Goal: Transaction & Acquisition: Purchase product/service

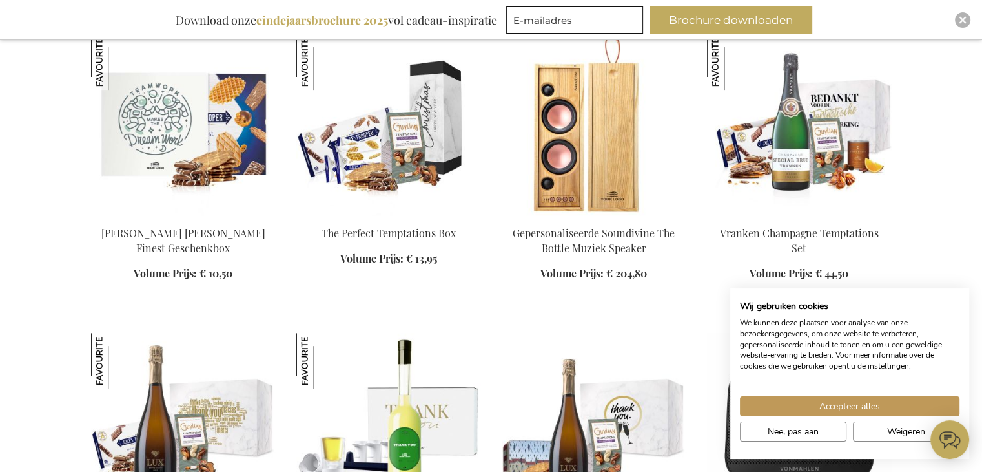
scroll to position [594, 0]
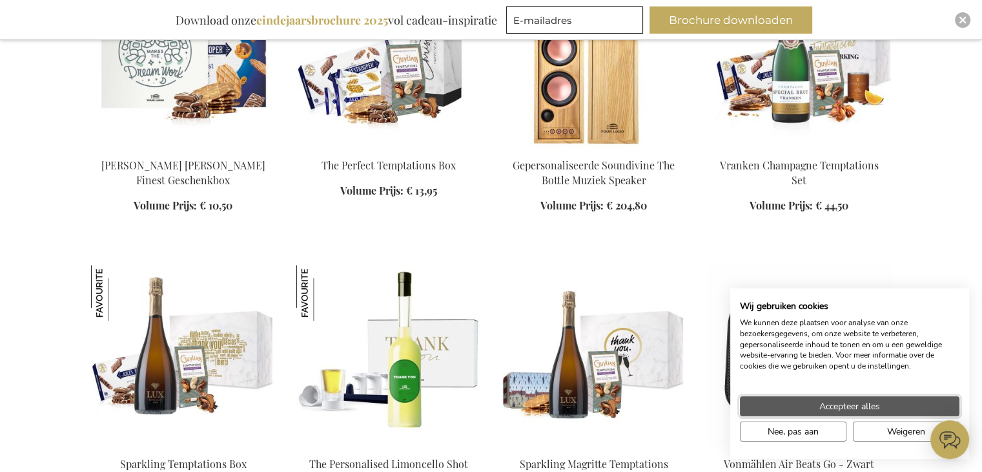
click at [876, 400] on span "Accepteer alles" at bounding box center [850, 406] width 61 height 14
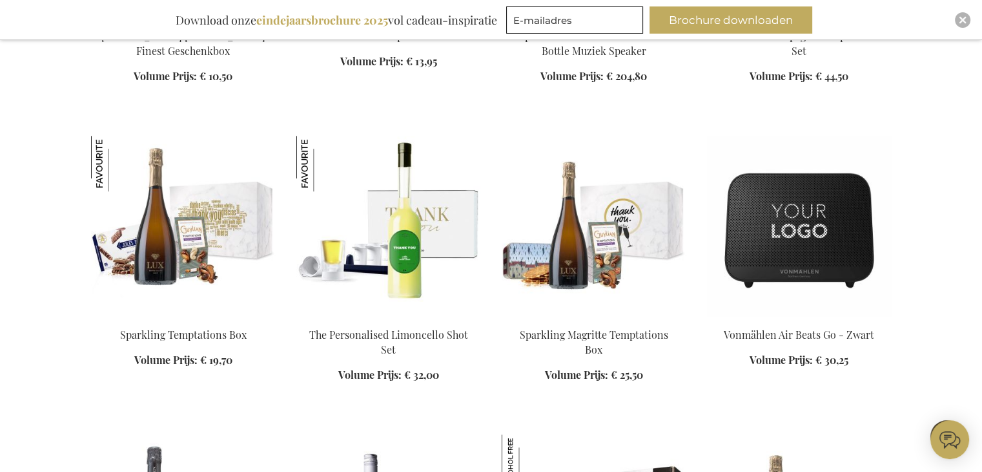
scroll to position [917, 0]
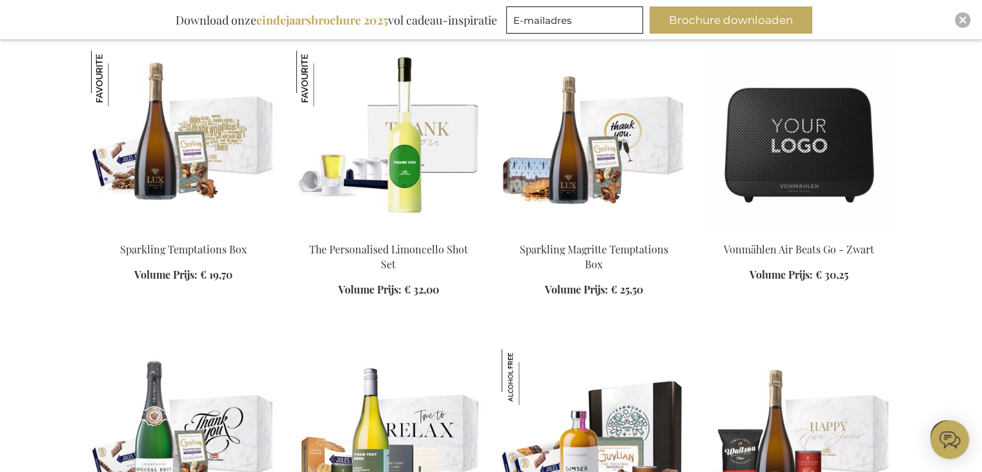
scroll to position [659, 0]
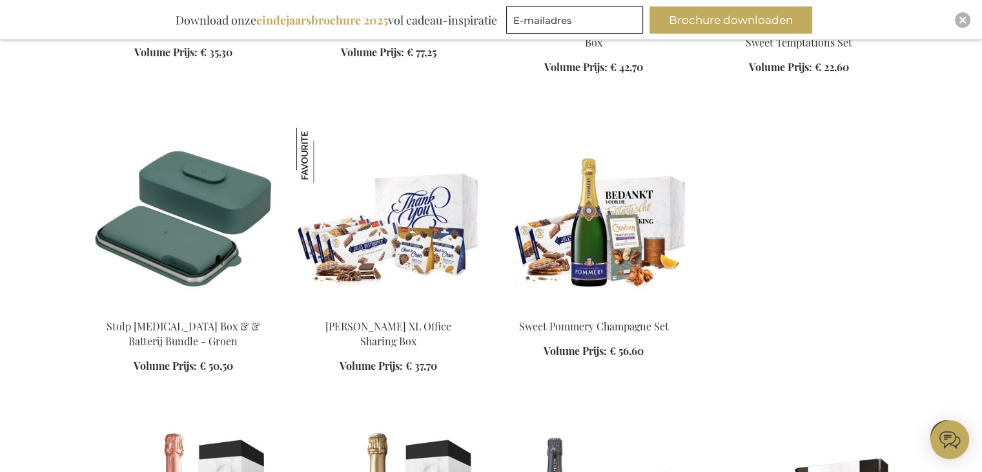
scroll to position [2015, 0]
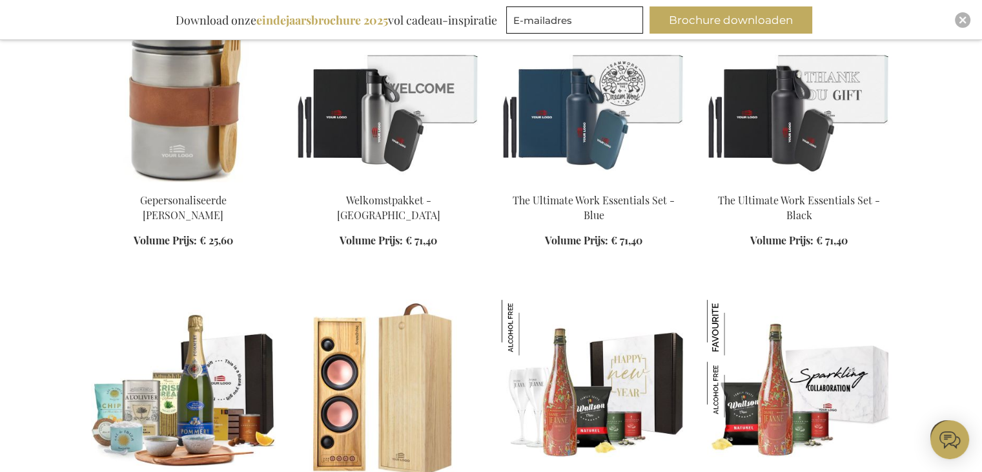
scroll to position [2637, 0]
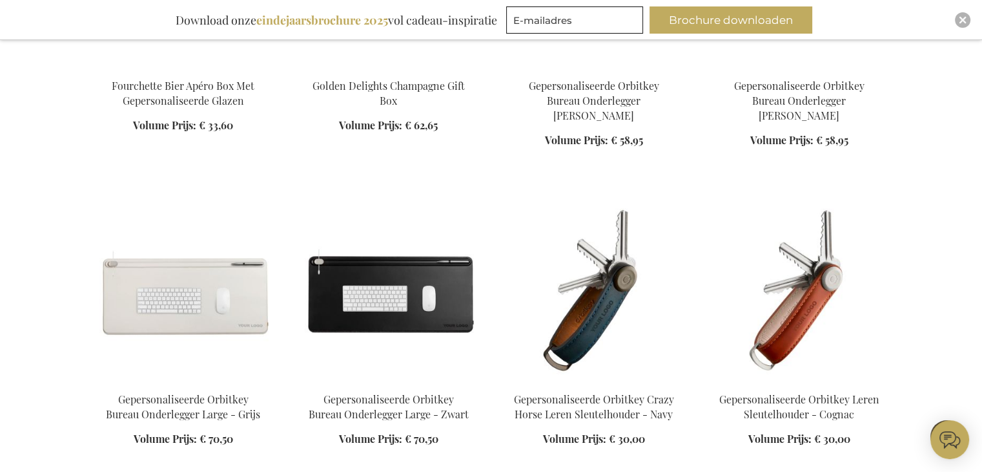
scroll to position [3799, 0]
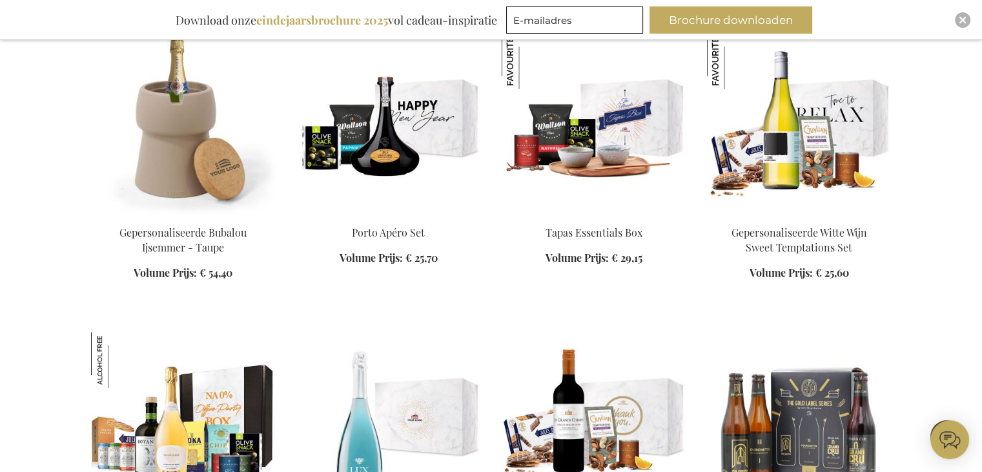
scroll to position [4962, 0]
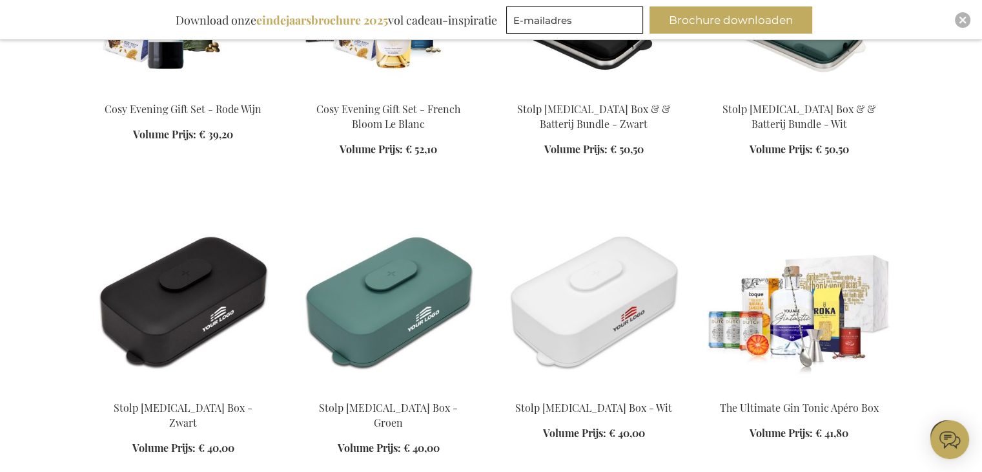
scroll to position [6512, 0]
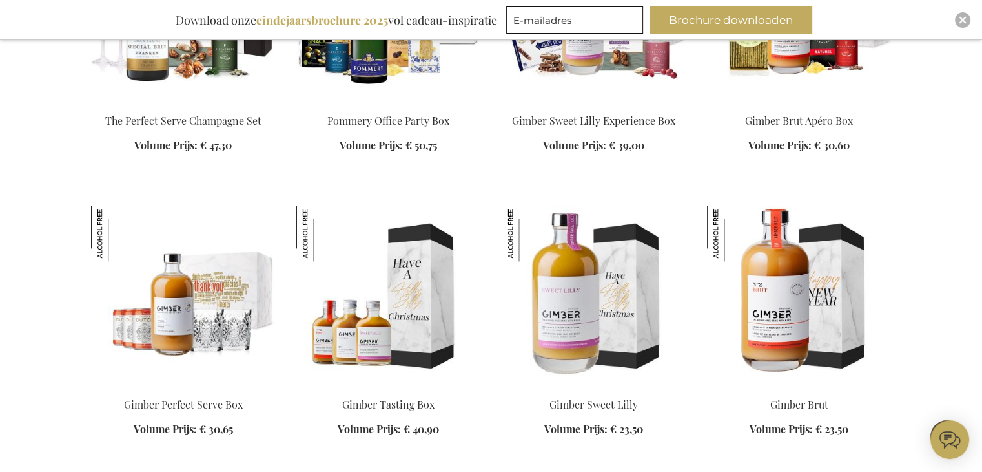
scroll to position [7029, 0]
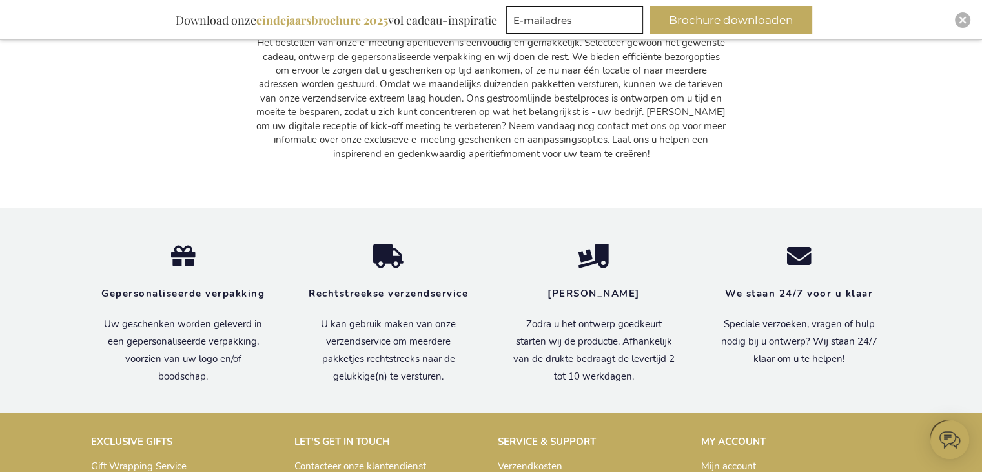
scroll to position [11228, 0]
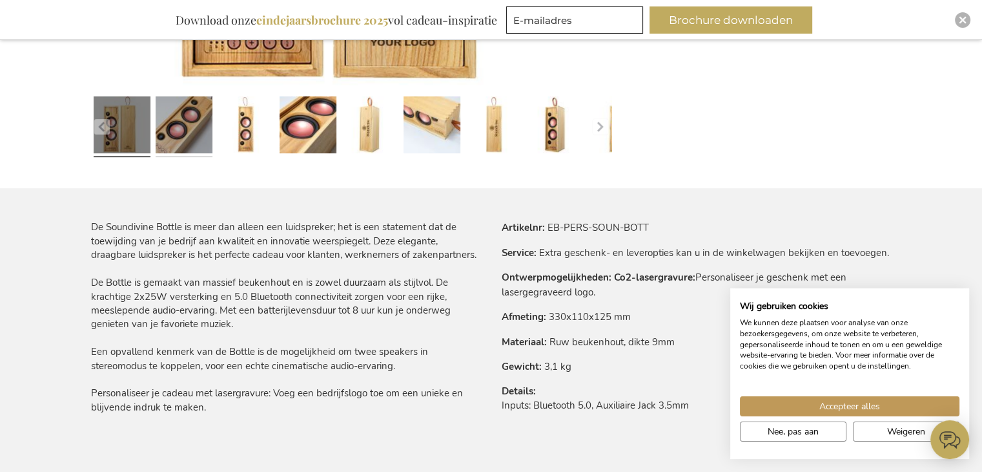
scroll to position [646, 0]
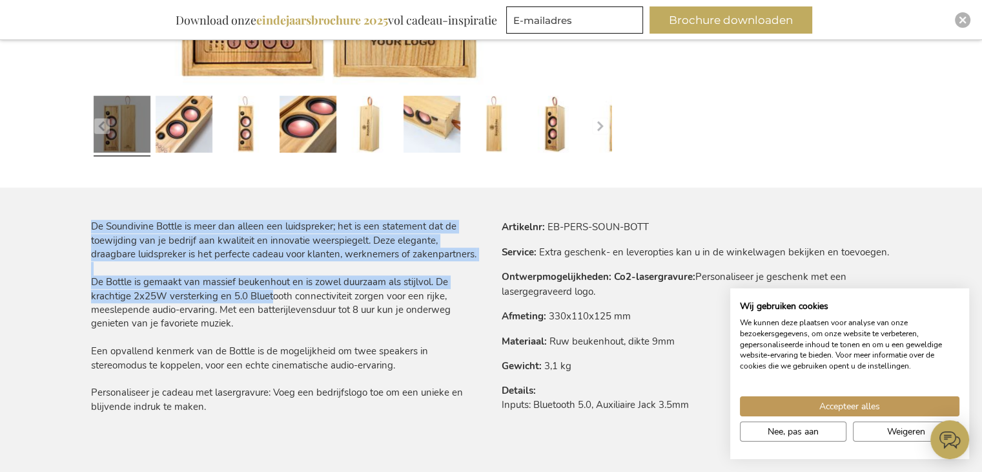
drag, startPoint x: 84, startPoint y: 283, endPoint x: 269, endPoint y: 300, distance: 186.2
click at [269, 300] on main "Ga naar het einde van de afbeeldingen-gallerij Ga naar het begin van de afbeeld…" at bounding box center [492, 377] width 822 height 1621
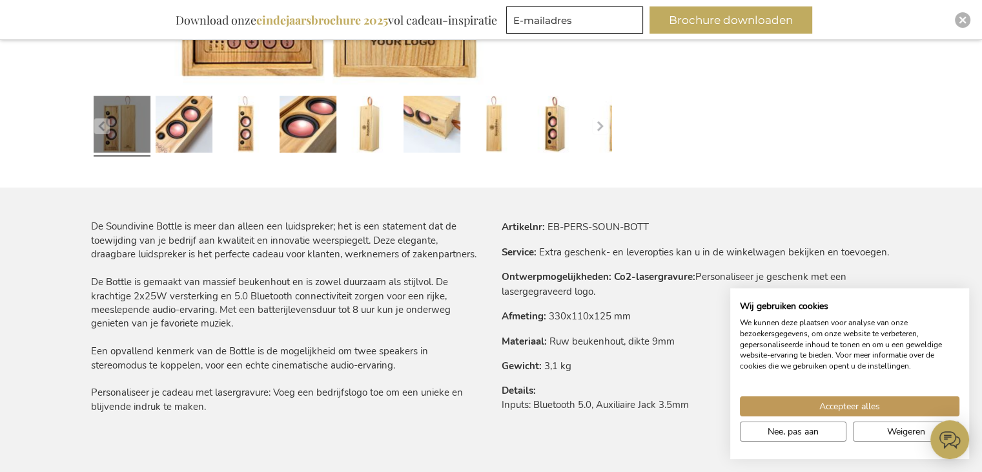
click at [270, 304] on div "De Soundivine Bottle is meer dan alleen een luidspreker; het is een statement d…" at bounding box center [286, 317] width 390 height 194
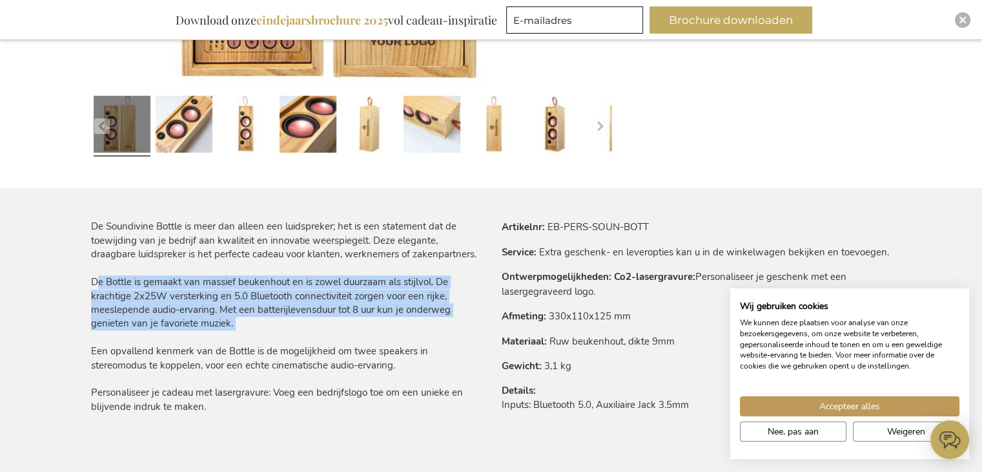
click at [270, 304] on div "De Soundivine Bottle is meer dan alleen een luidspreker; het is een statement d…" at bounding box center [286, 317] width 390 height 194
click at [293, 333] on div "De Soundivine Bottle is meer dan alleen een luidspreker; het is een statement d…" at bounding box center [286, 317] width 390 height 194
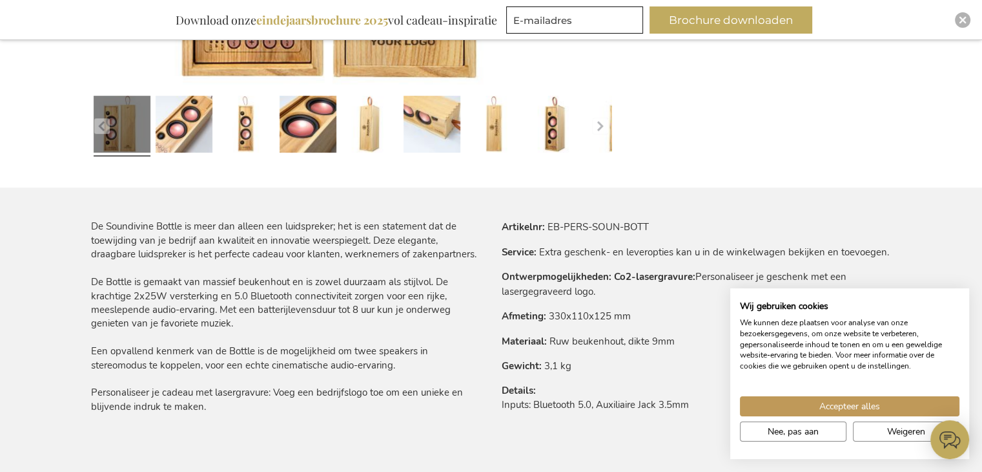
drag, startPoint x: 245, startPoint y: 319, endPoint x: 90, endPoint y: 282, distance: 158.9
click at [91, 282] on div "De Soundivine Bottle is meer dan alleen een luidspreker; het is een statement d…" at bounding box center [286, 317] width 390 height 194
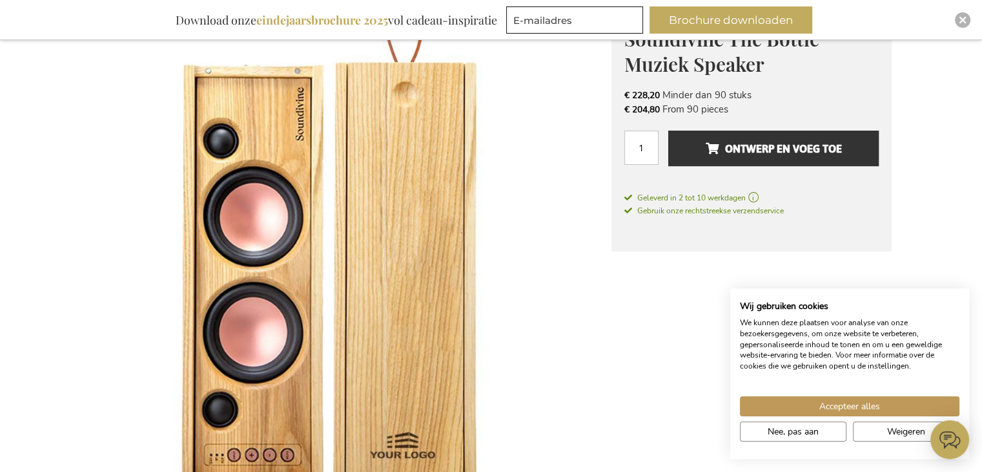
scroll to position [129, 0]
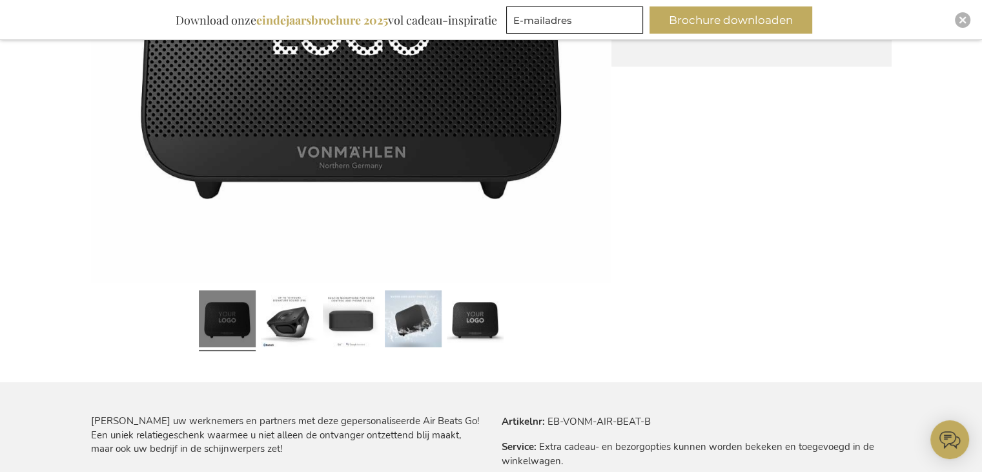
scroll to position [452, 0]
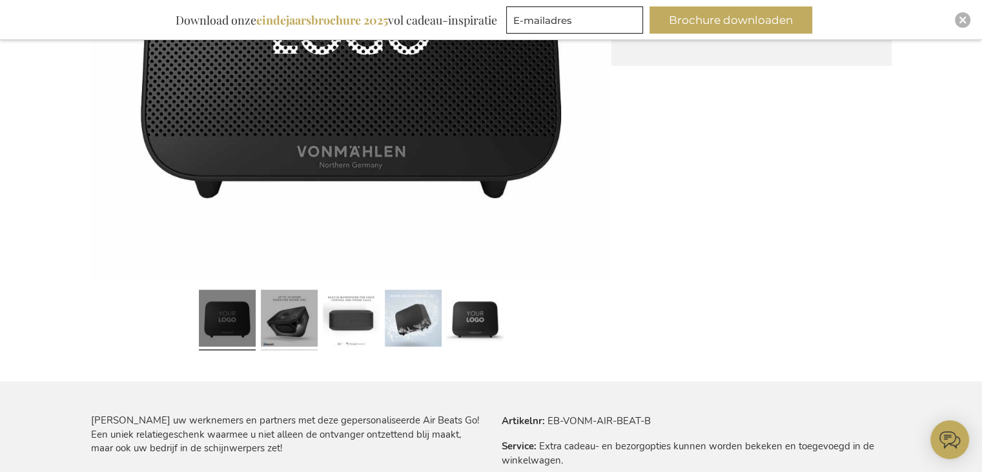
click at [271, 324] on link at bounding box center [289, 320] width 57 height 71
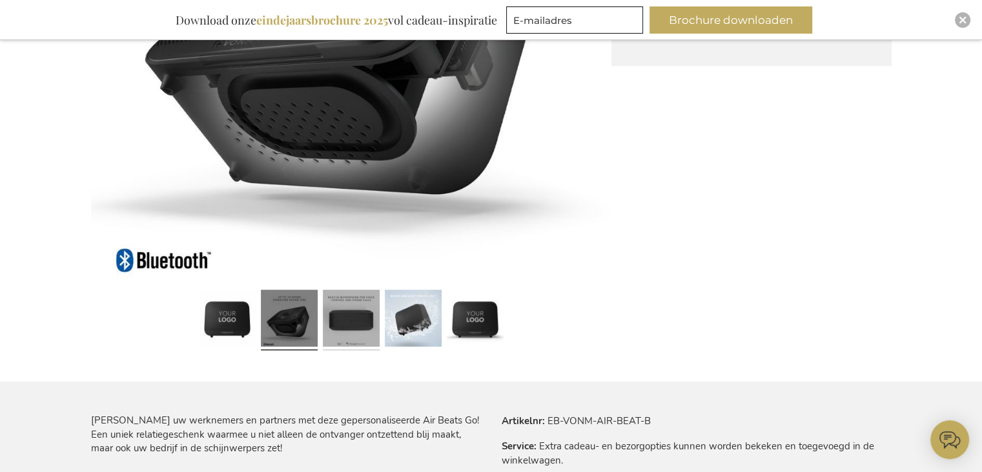
click at [368, 335] on link at bounding box center [351, 320] width 57 height 71
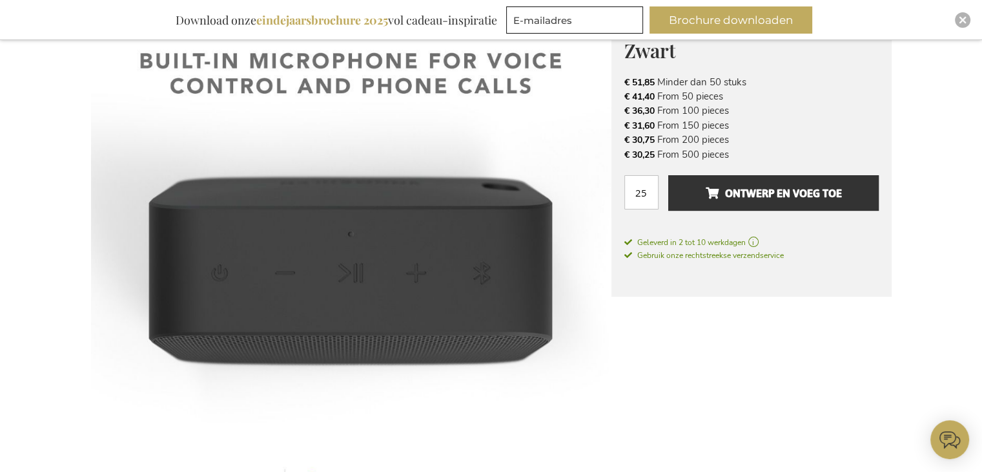
scroll to position [194, 0]
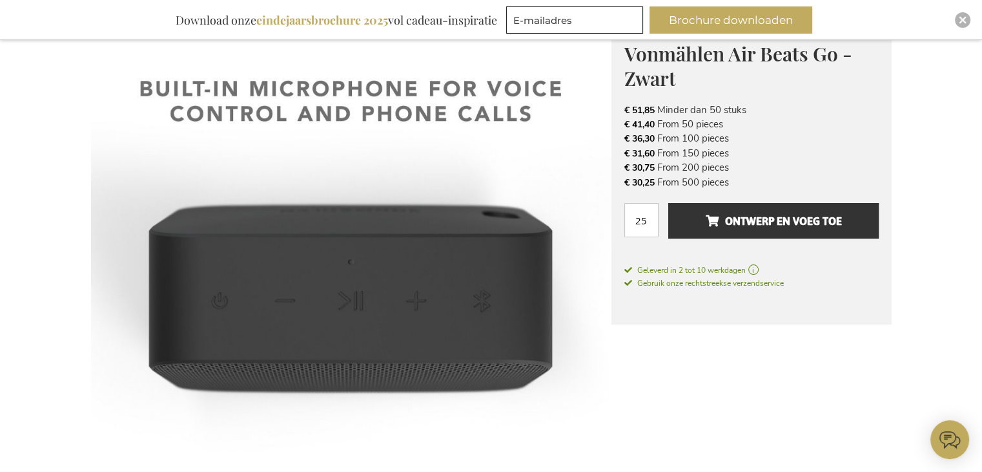
click at [689, 290] on div "Vonmählen Air Beats Go - Zwart VONMÄHLEN: GERMAN ENGINEERING. CONNECTED LIFESTY…" at bounding box center [752, 171] width 280 height 305
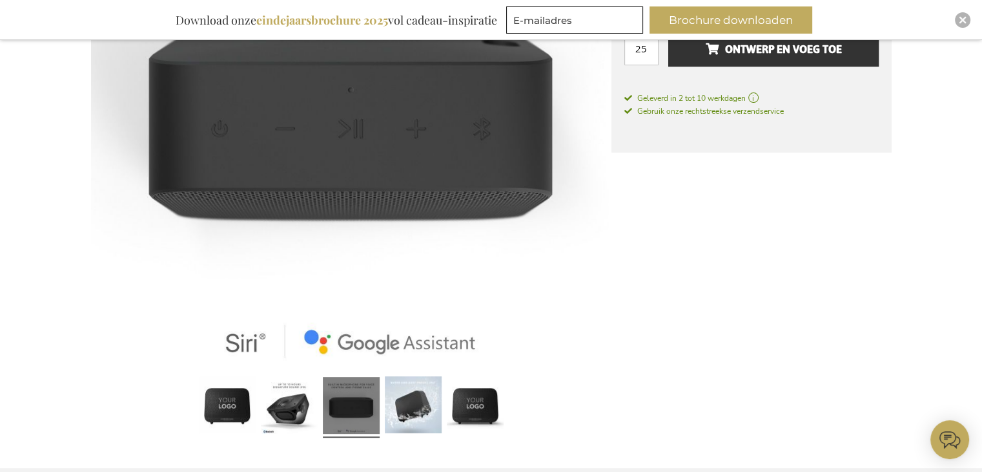
scroll to position [388, 0]
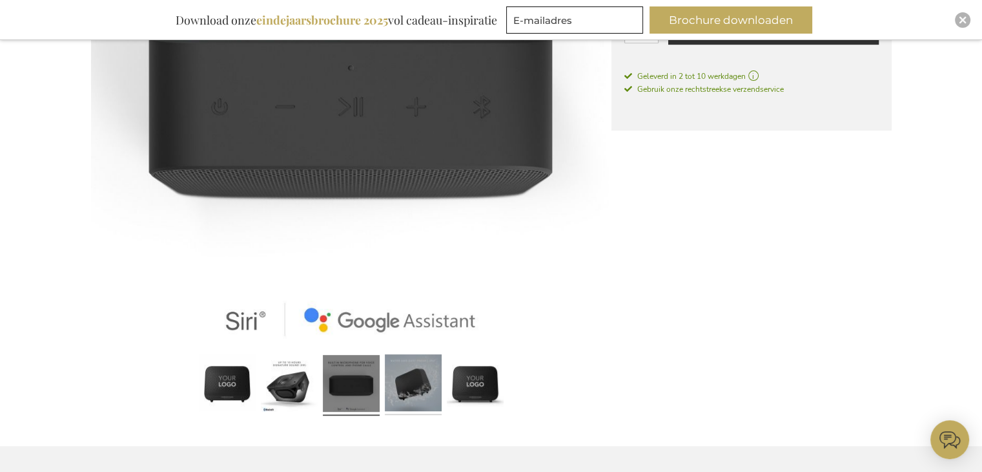
click at [393, 380] on link at bounding box center [413, 384] width 57 height 71
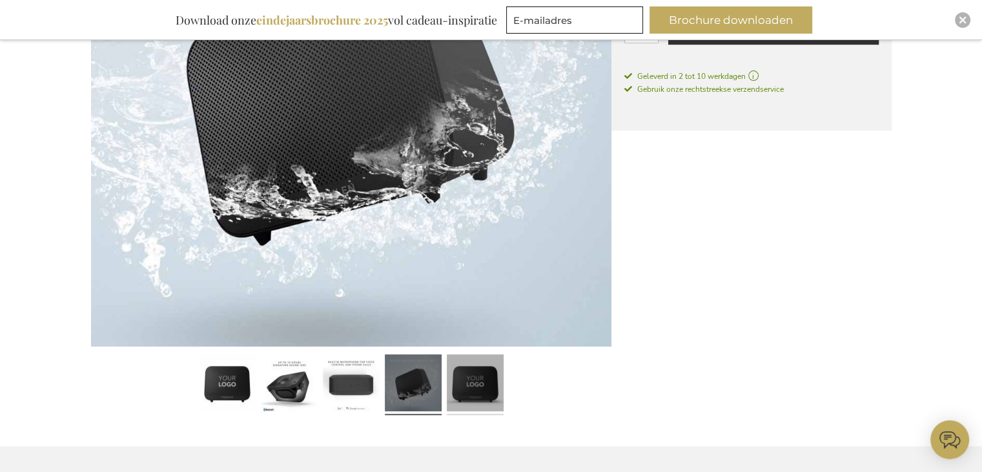
click at [474, 376] on link at bounding box center [475, 384] width 57 height 71
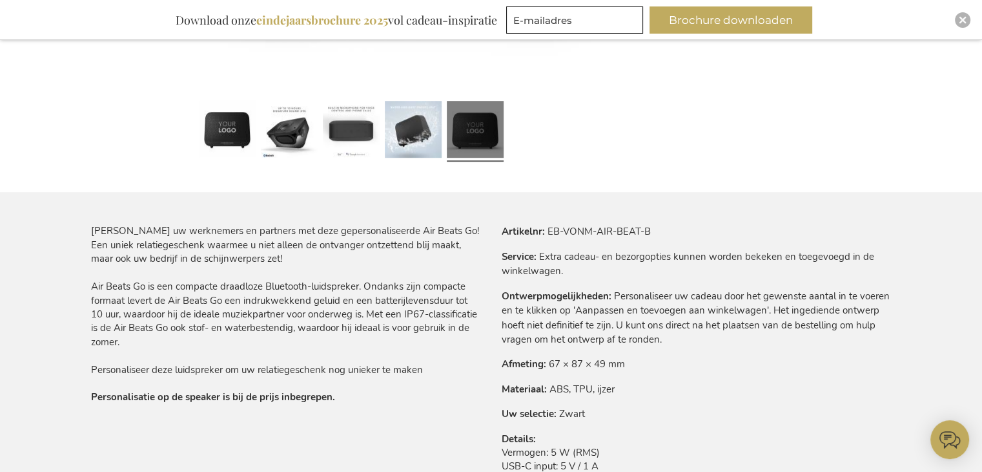
scroll to position [646, 0]
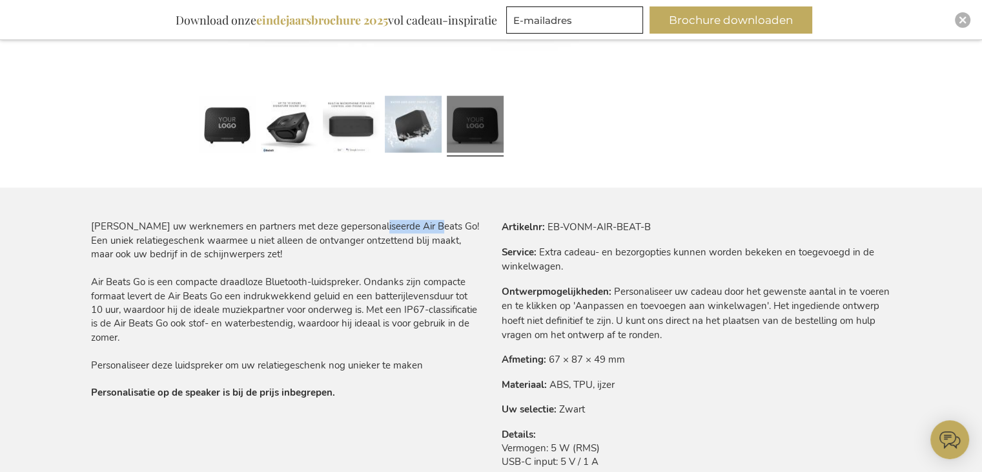
drag, startPoint x: 368, startPoint y: 225, endPoint x: 424, endPoint y: 223, distance: 56.3
click at [424, 223] on div "Verras uw werknemers en partners met deze gepersonaliseerde Air Beats Go! Een u…" at bounding box center [286, 310] width 390 height 180
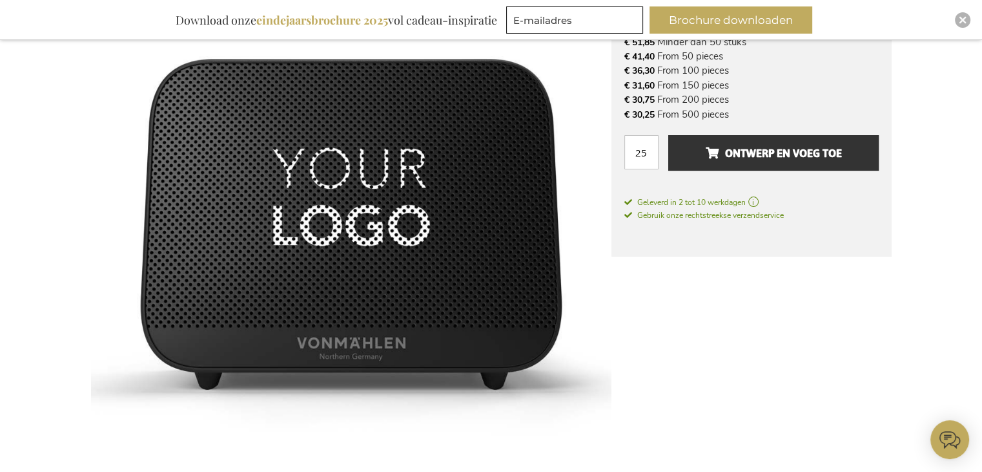
scroll to position [129, 0]
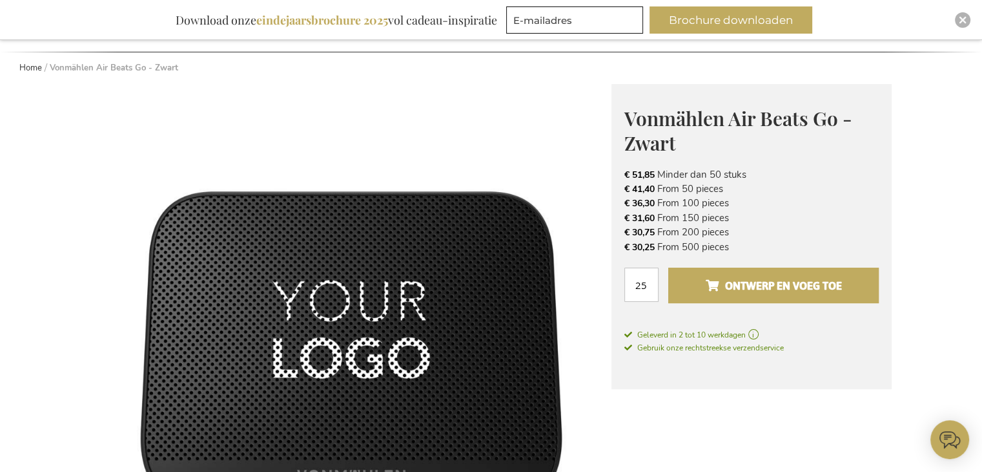
click at [758, 289] on span "Ontwerp en voeg toe" at bounding box center [773, 285] width 136 height 21
